Goal: Information Seeking & Learning: Learn about a topic

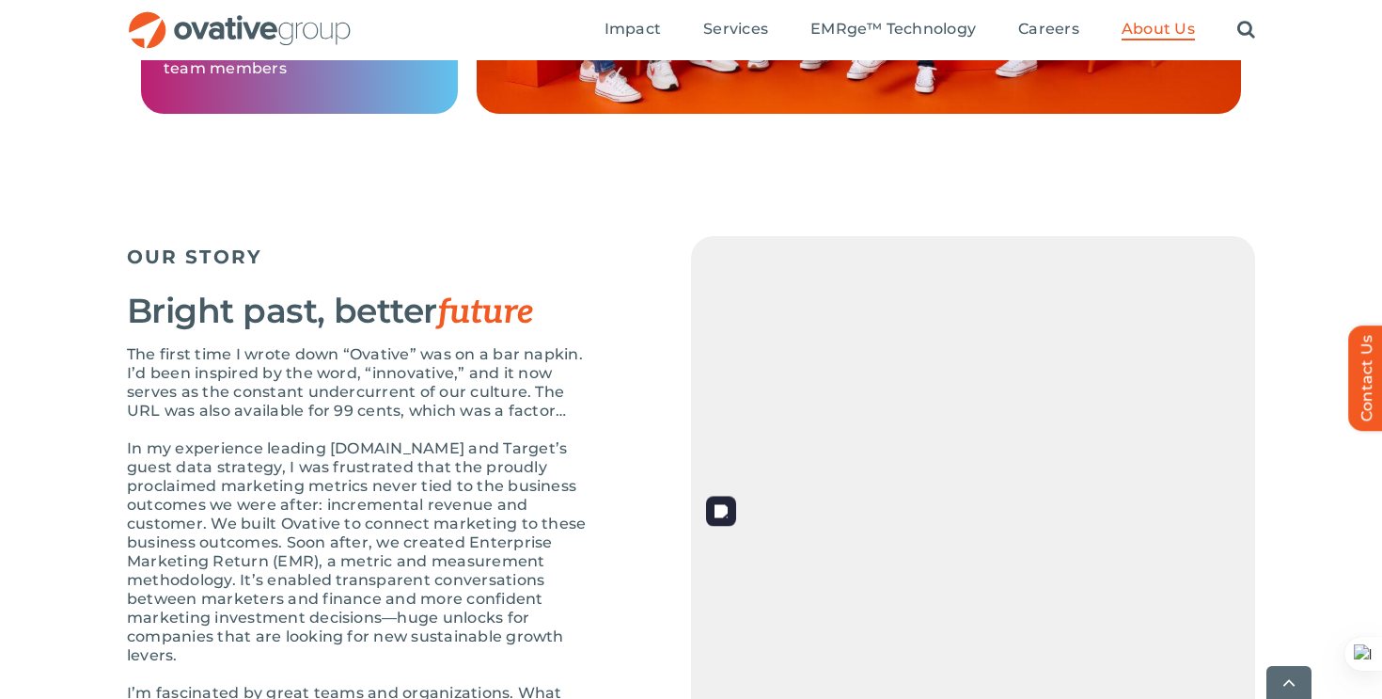
scroll to position [2016, 0]
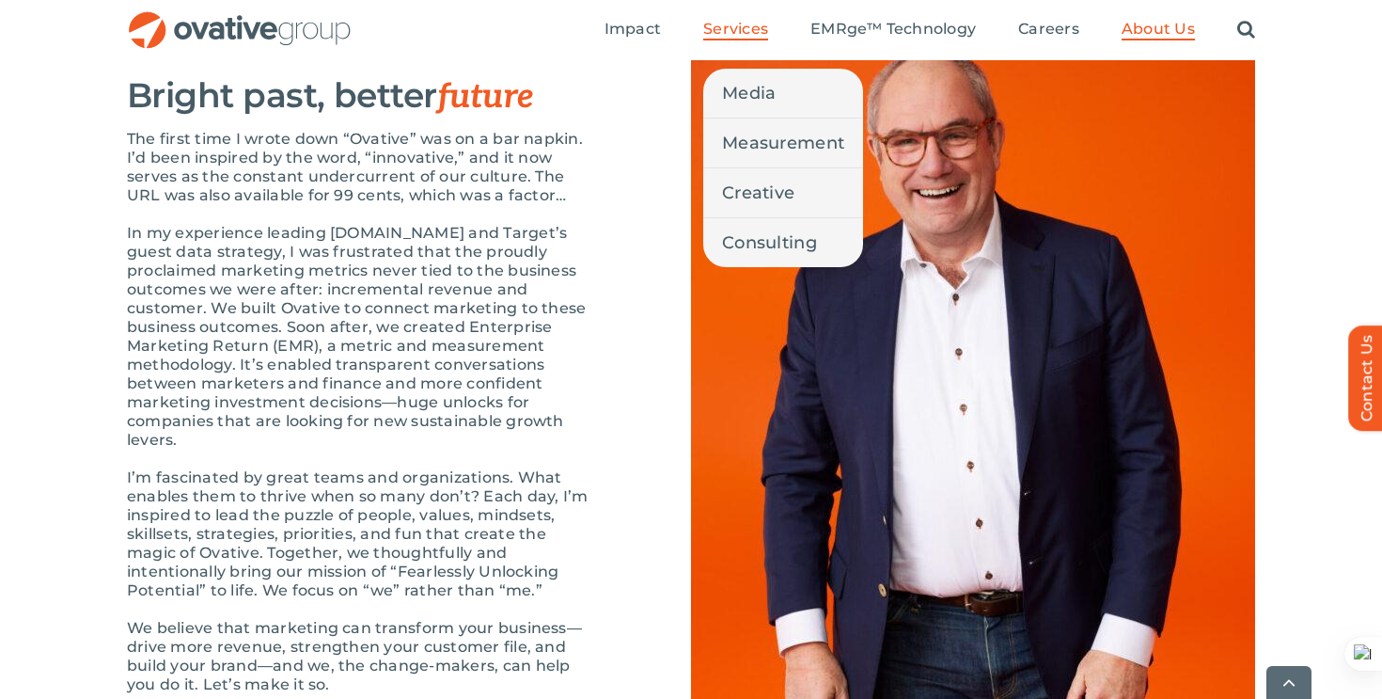
click at [719, 32] on span "Services" at bounding box center [735, 29] width 65 height 19
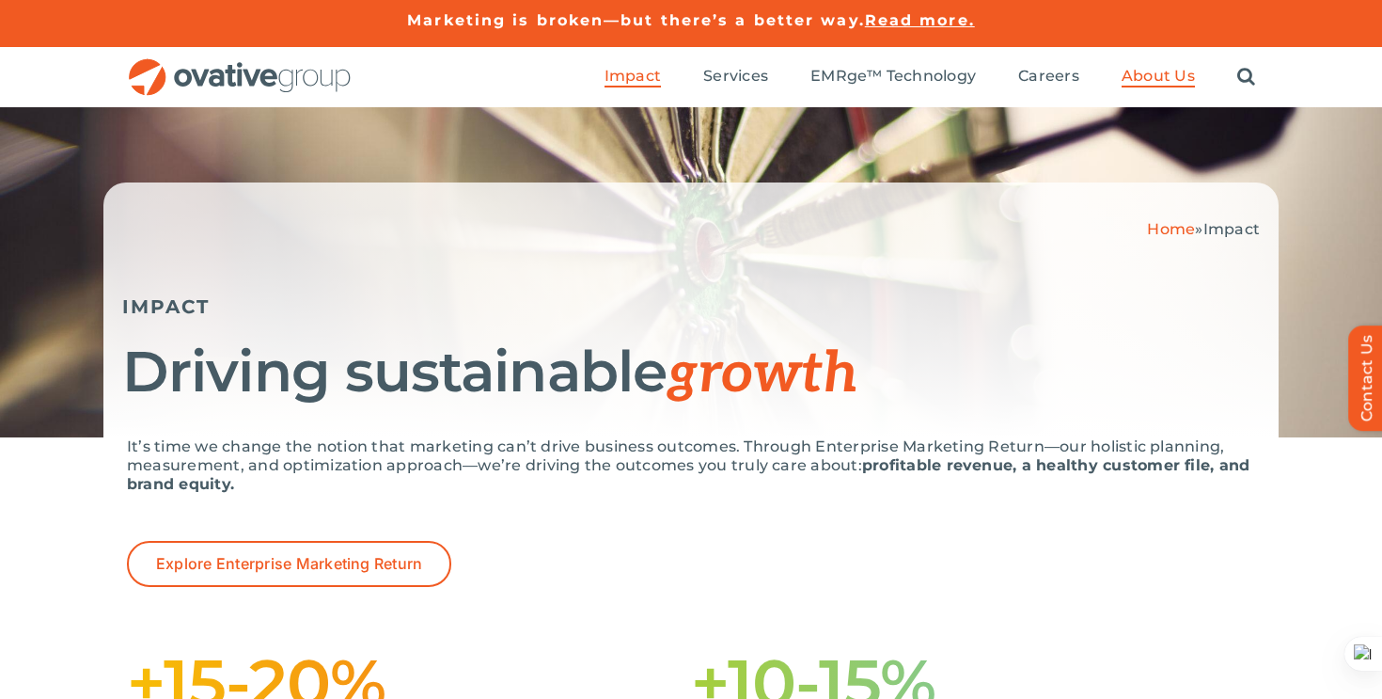
click at [1167, 70] on span "About Us" at bounding box center [1158, 76] width 73 height 19
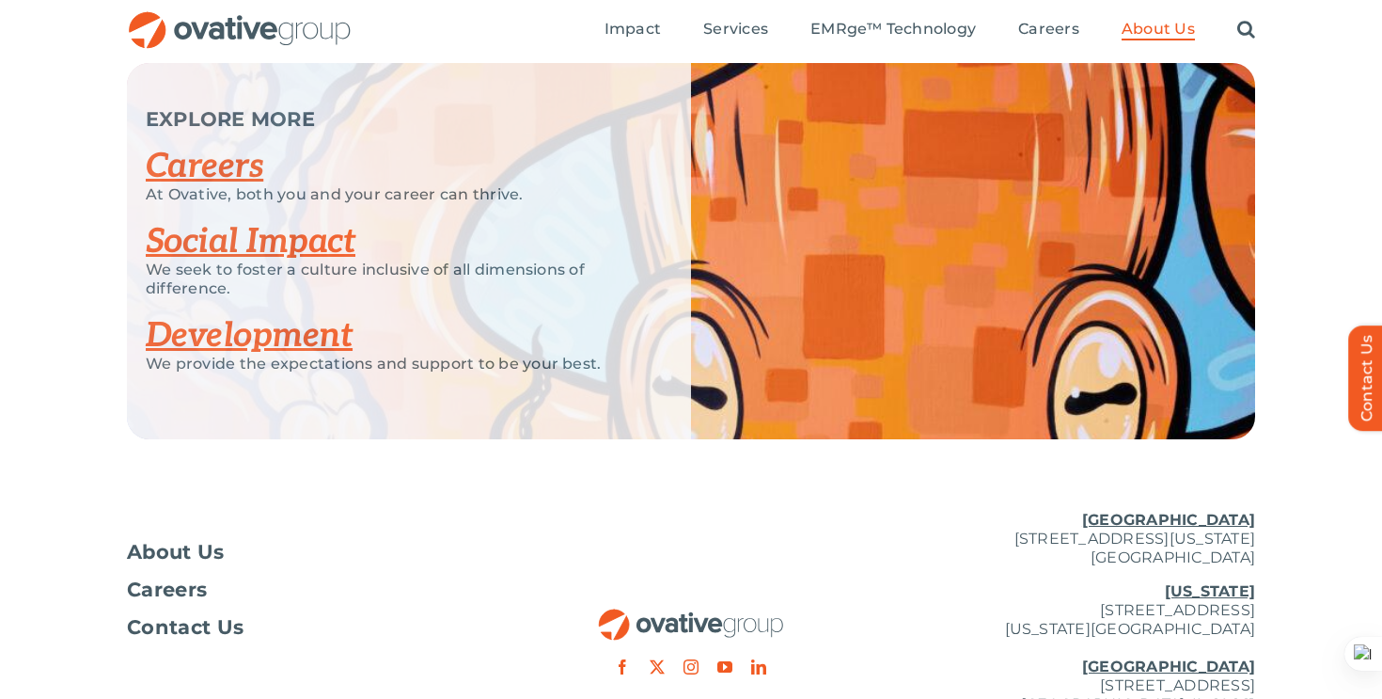
scroll to position [2491, 0]
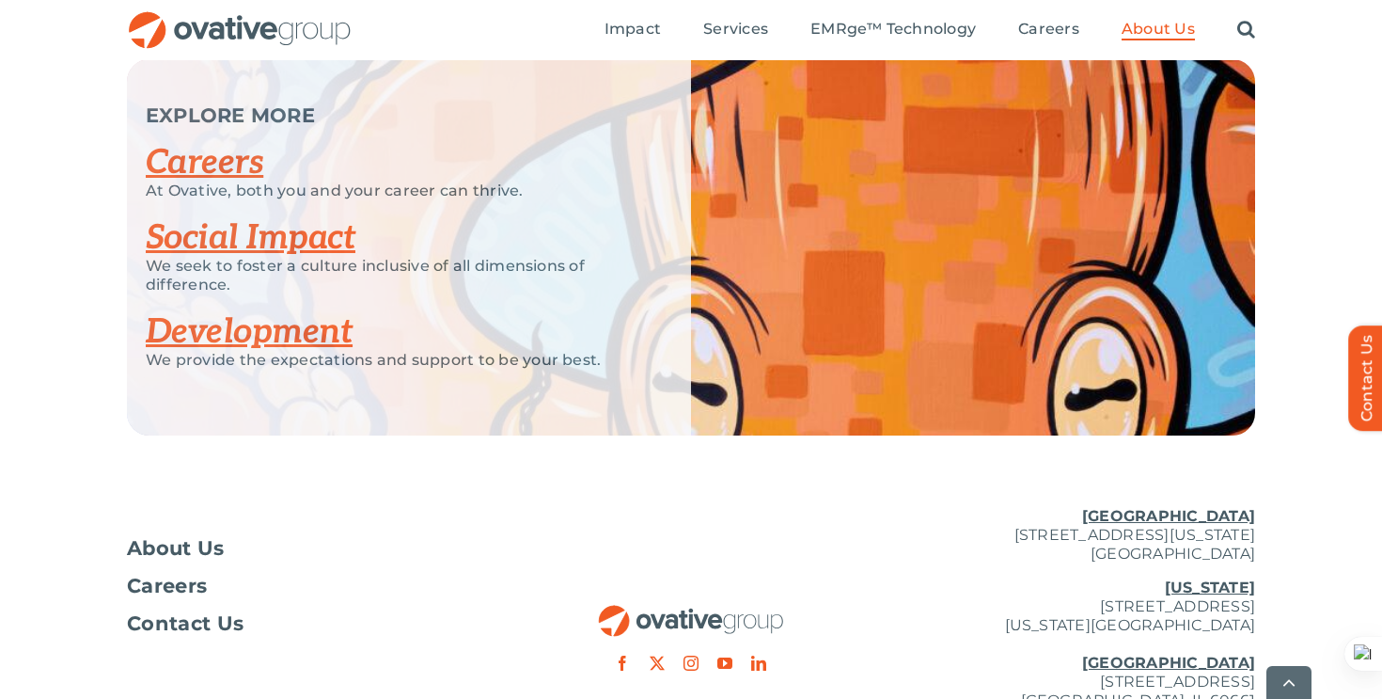
click at [198, 166] on link "Careers" at bounding box center [205, 162] width 118 height 41
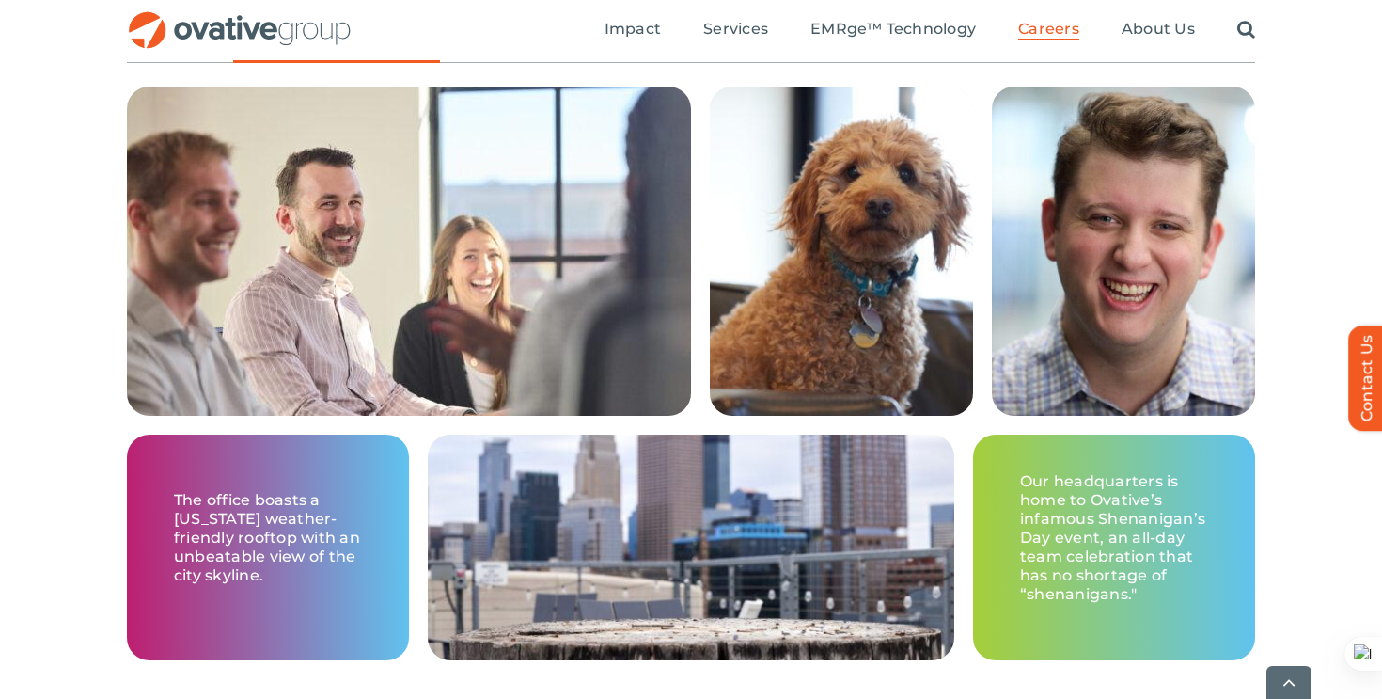
scroll to position [3816, 0]
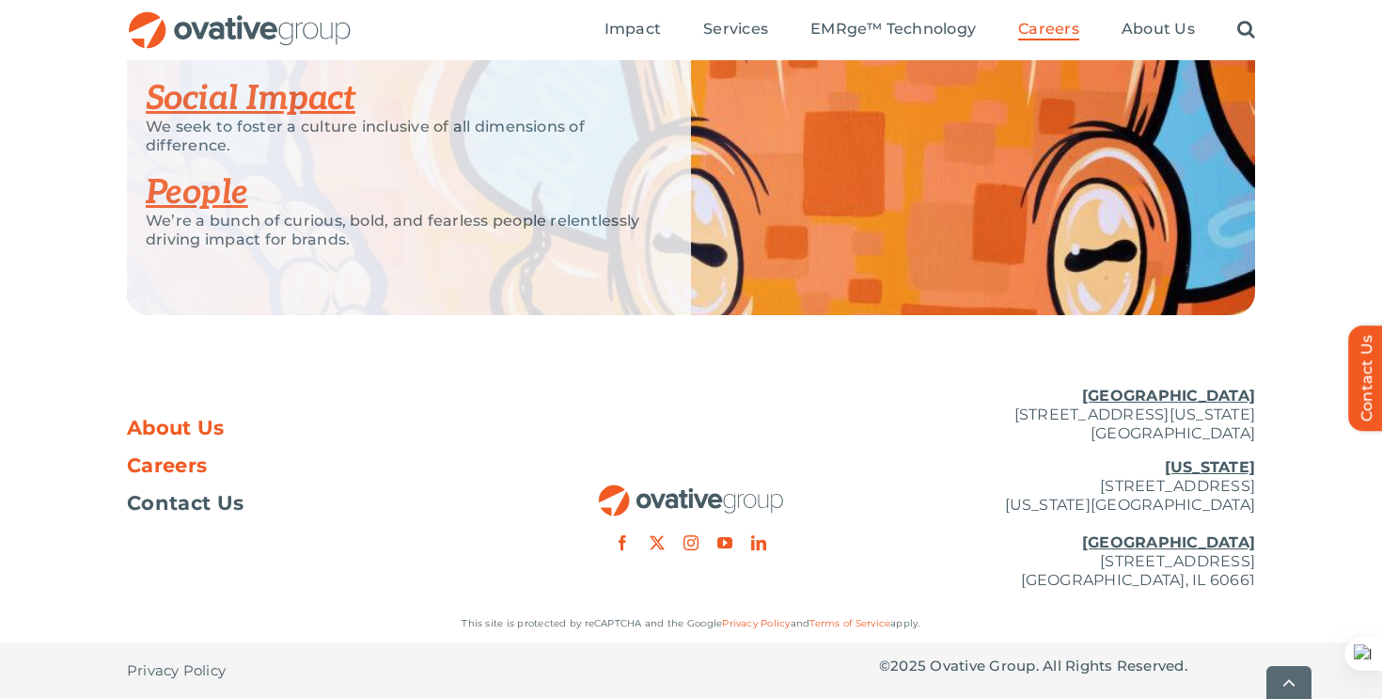
click at [180, 426] on span "About Us" at bounding box center [176, 427] width 98 height 19
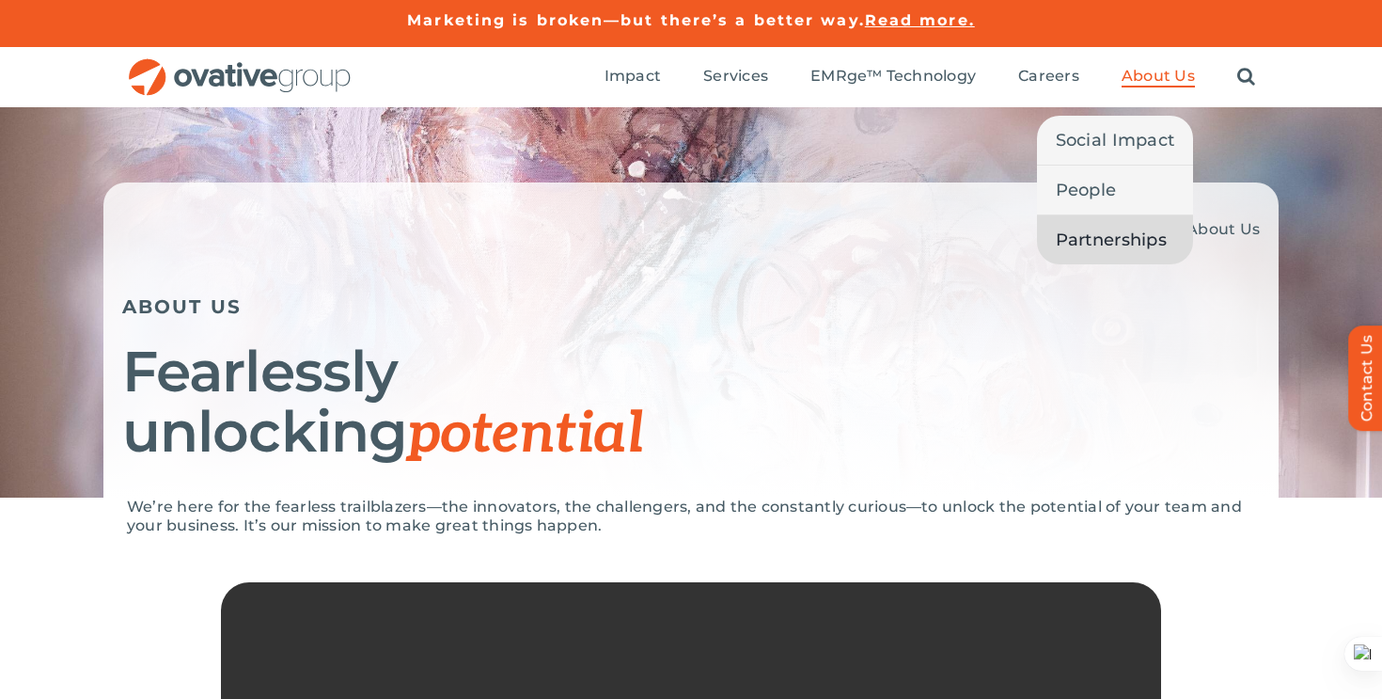
click at [1143, 242] on span "Partnerships" at bounding box center [1111, 240] width 111 height 26
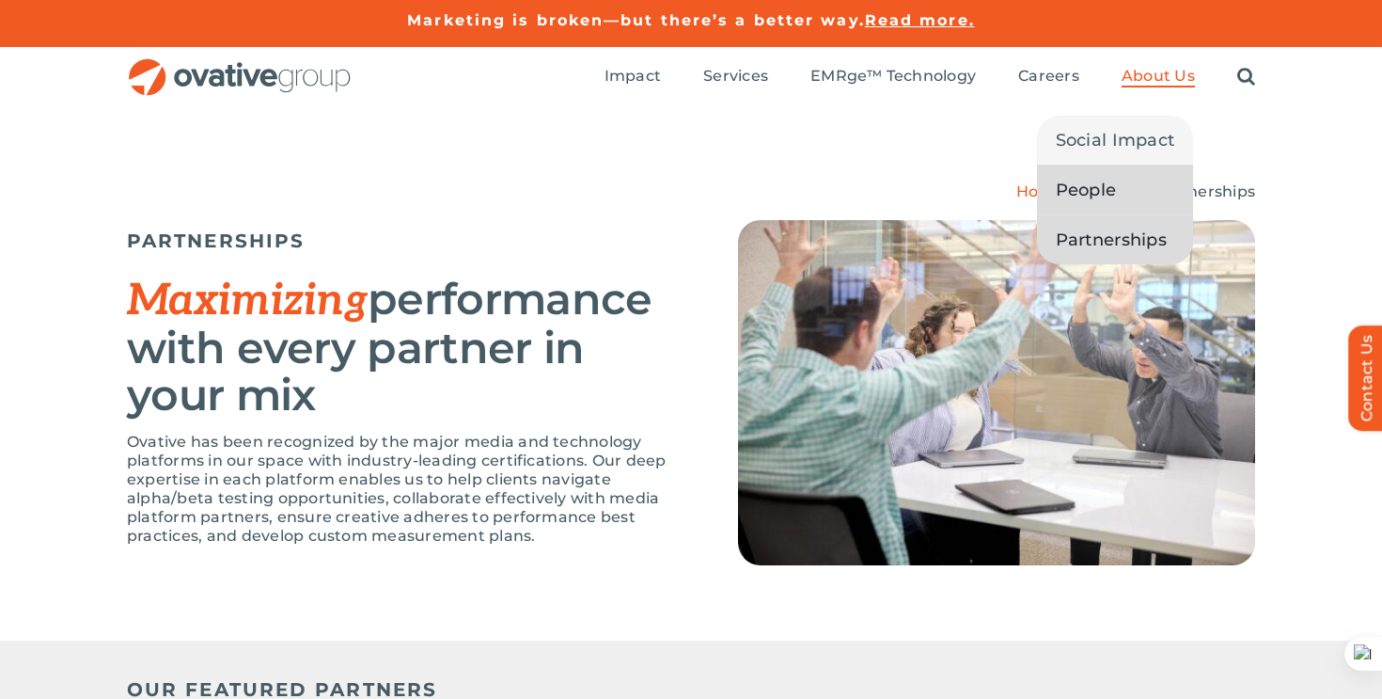
click at [1124, 194] on link "People" at bounding box center [1115, 190] width 157 height 49
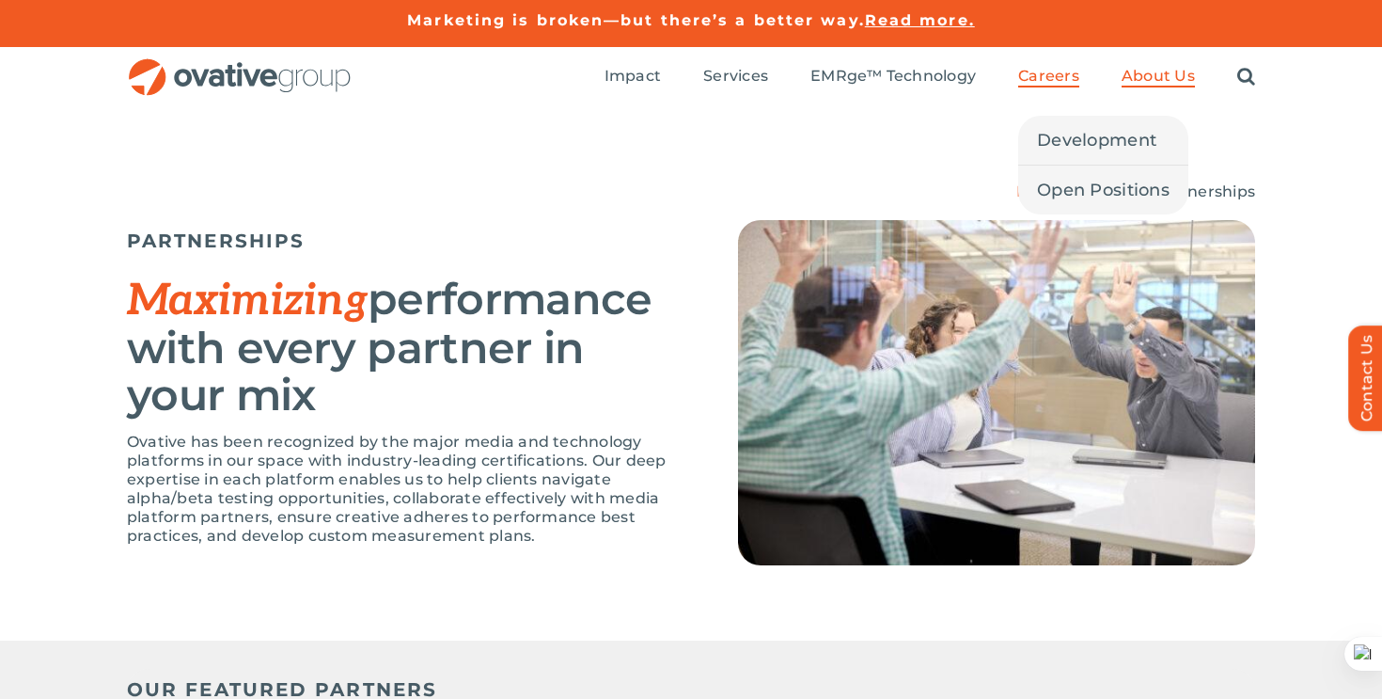
click at [1037, 71] on span "Careers" at bounding box center [1048, 76] width 61 height 19
click at [1067, 143] on span "Development" at bounding box center [1096, 140] width 119 height 26
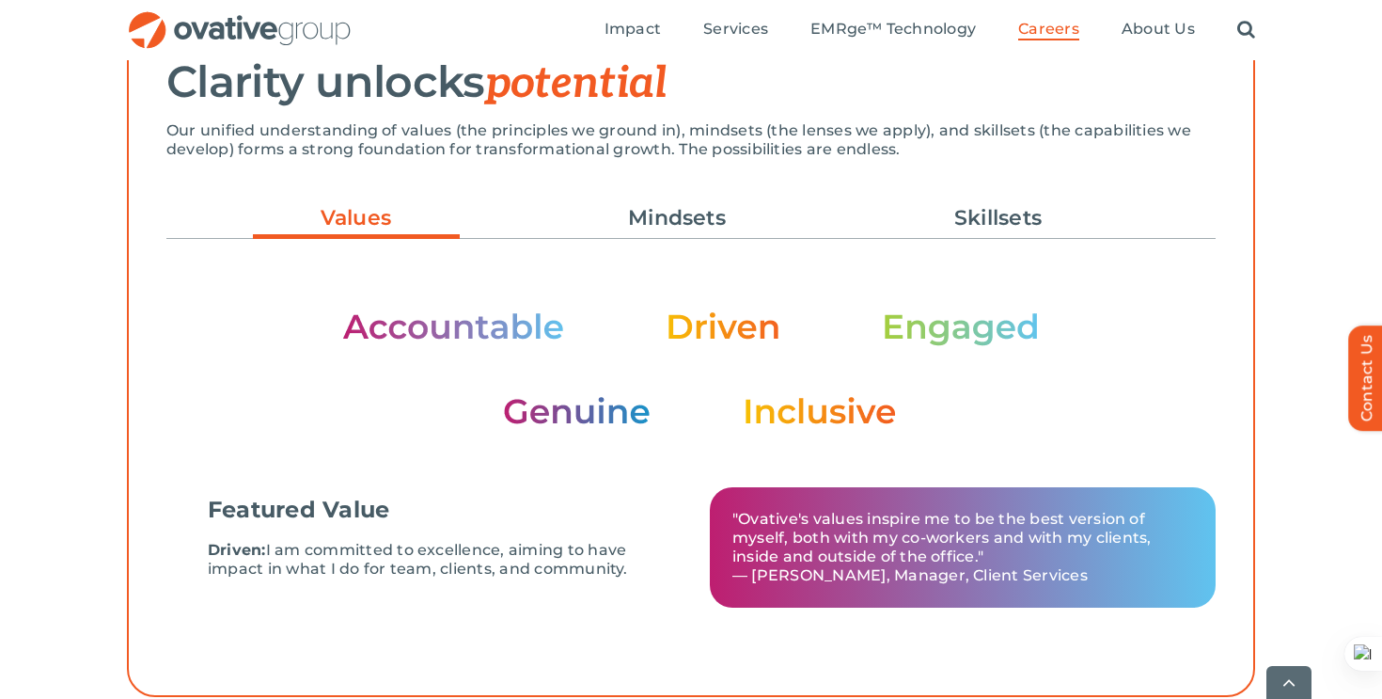
scroll to position [576, 0]
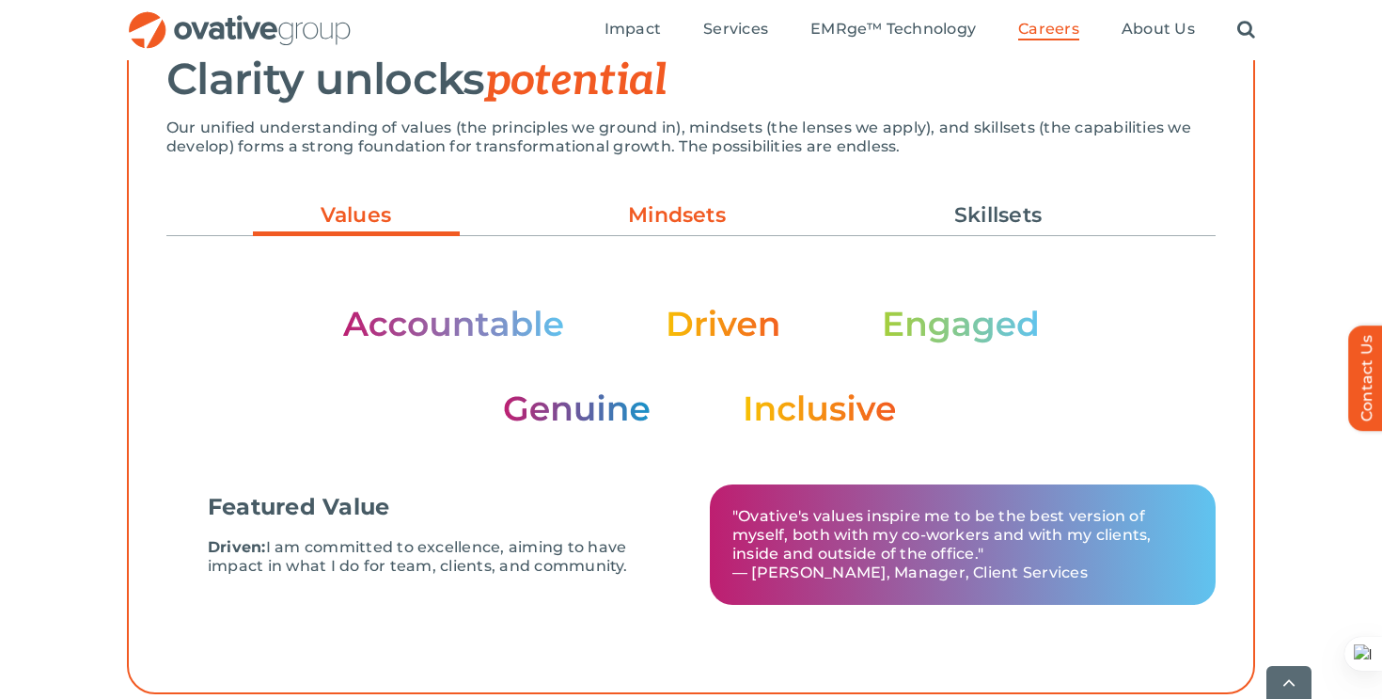
click at [640, 215] on link "Mindsets" at bounding box center [677, 215] width 207 height 32
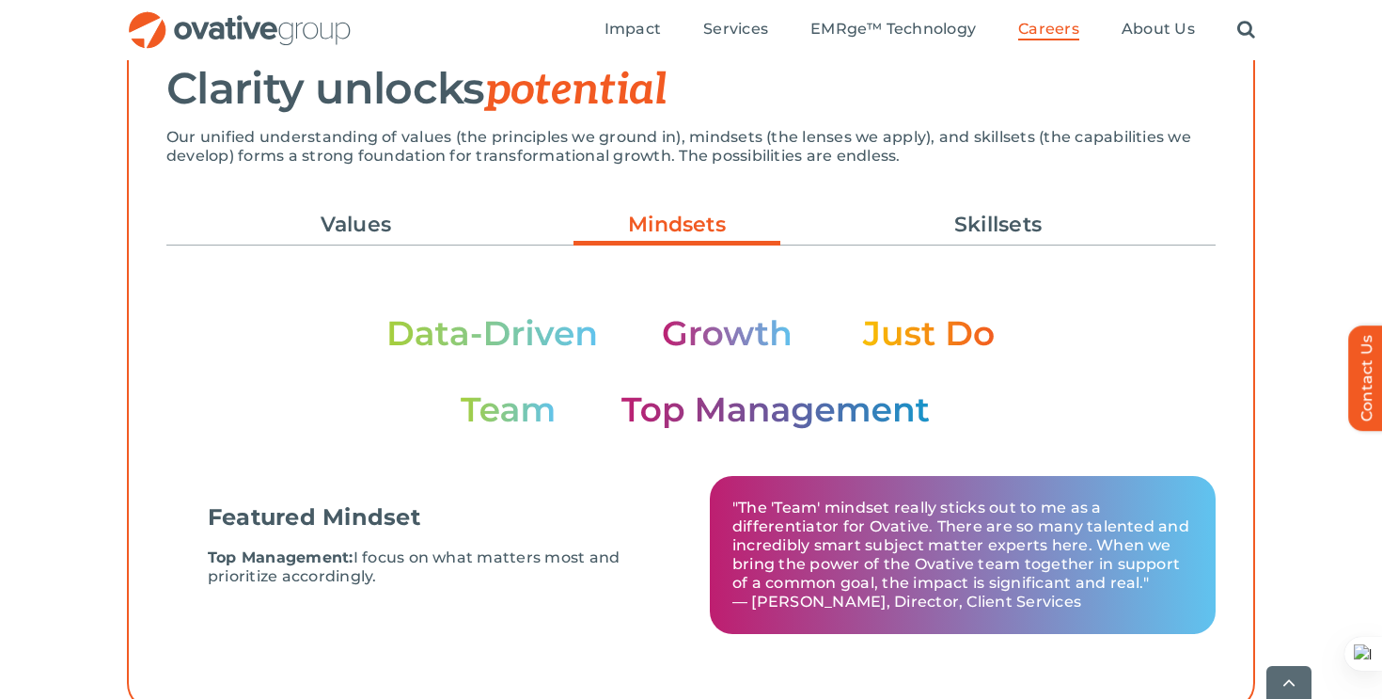
scroll to position [623, 0]
